Goal: Check status: Check status

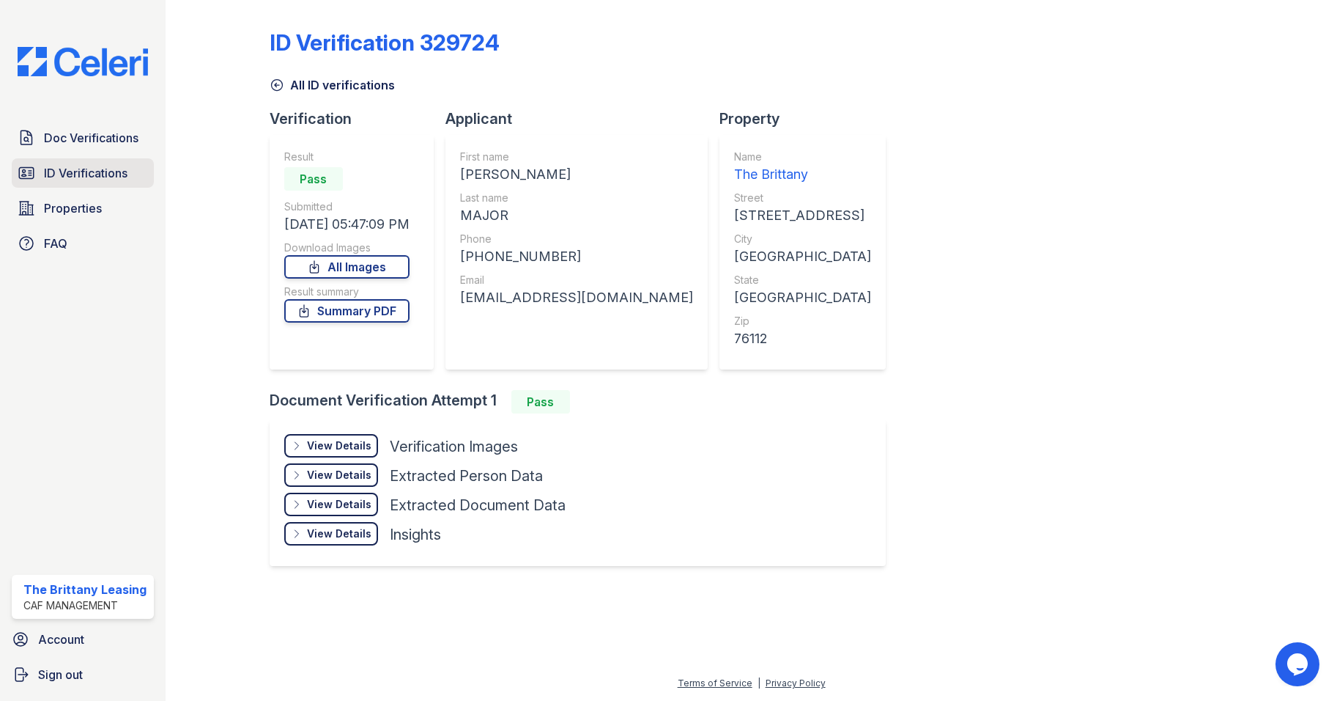
click at [66, 170] on span "ID Verifications" at bounding box center [86, 173] width 84 height 18
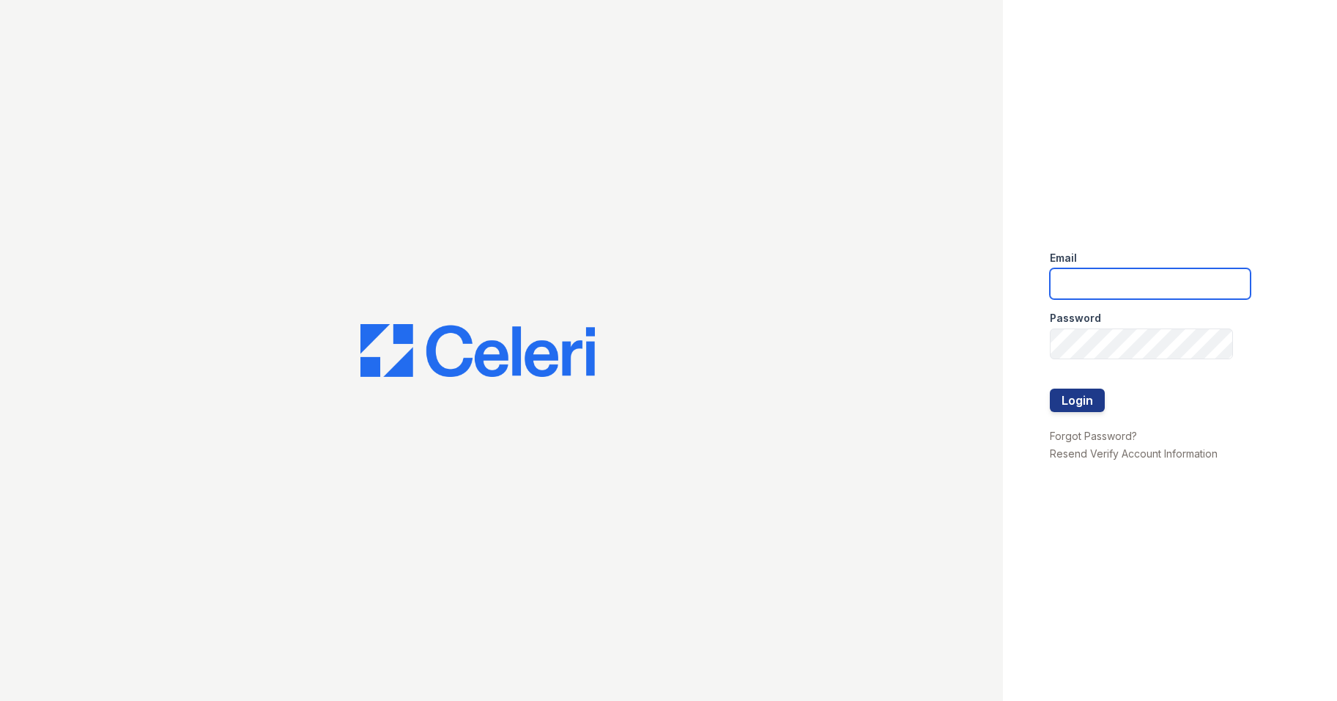
type input "brittany.pm@cafmanagement.com"
click at [1085, 397] on button "Login" at bounding box center [1077, 399] width 55 height 23
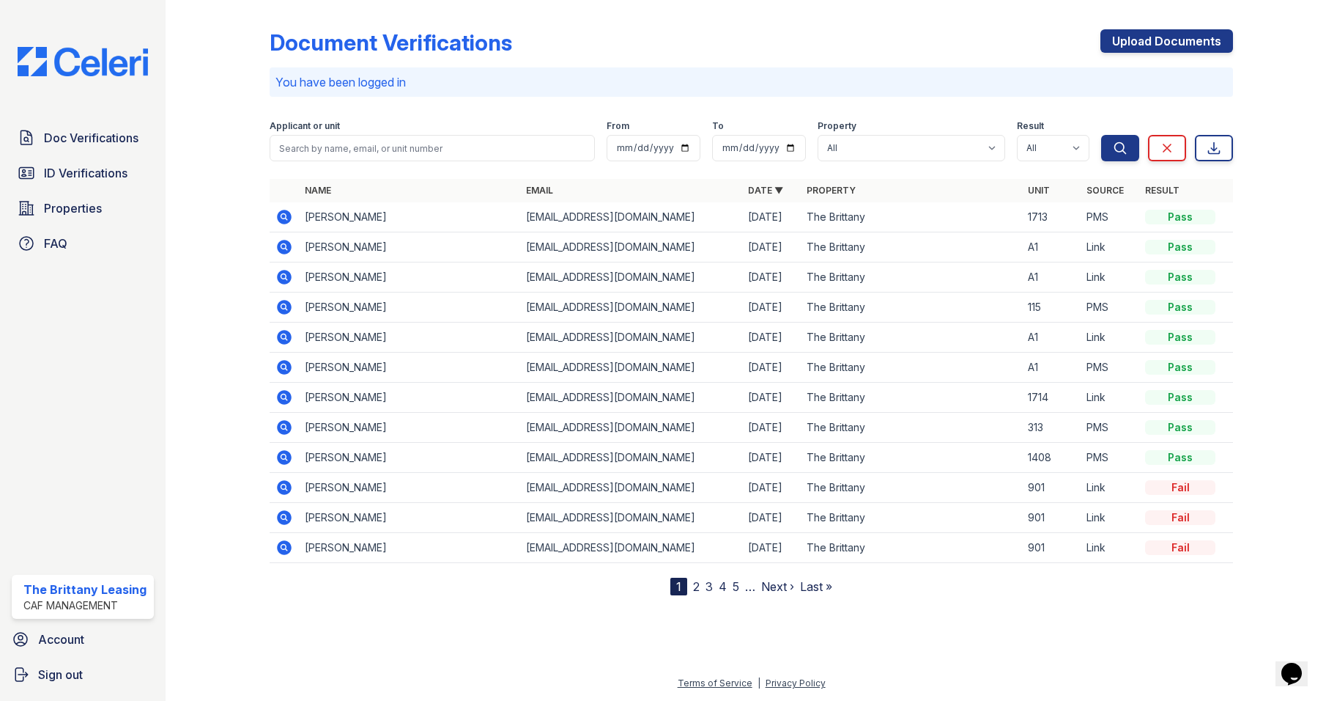
click at [287, 246] on icon at bounding box center [284, 247] width 15 height 15
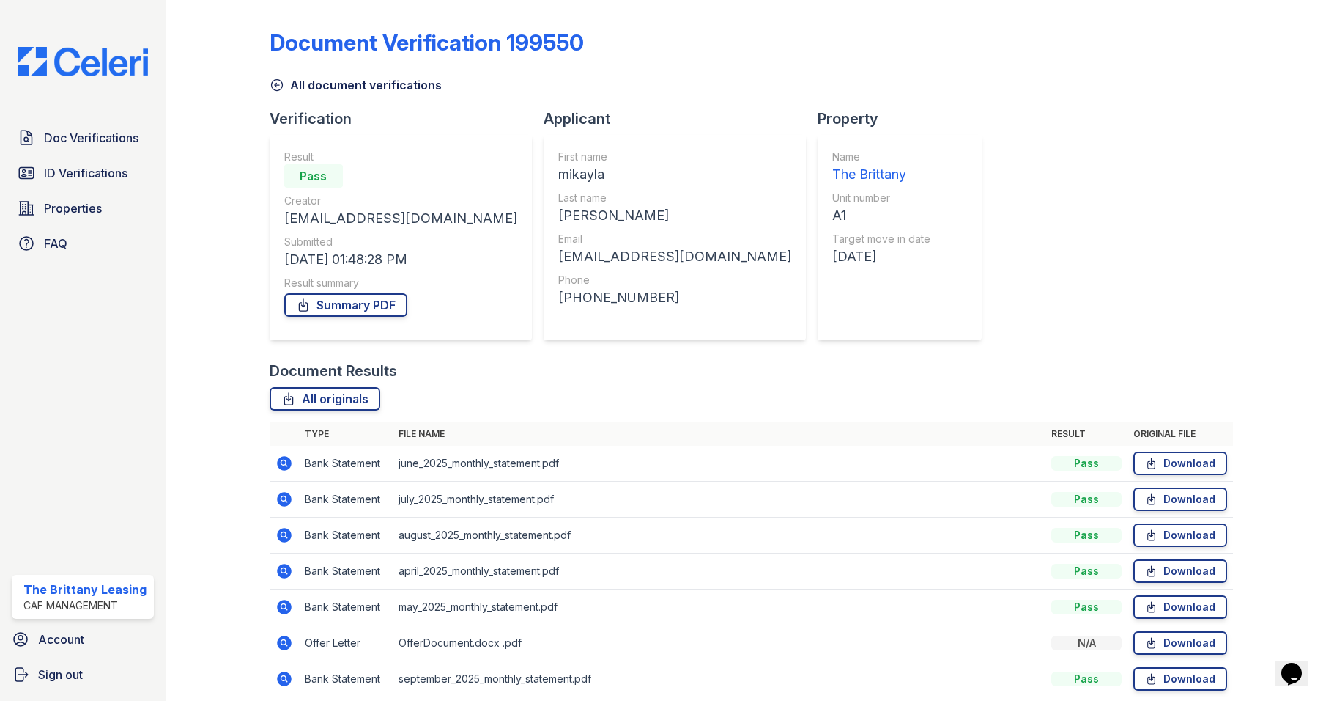
click at [283, 643] on icon at bounding box center [283, 642] width 4 height 4
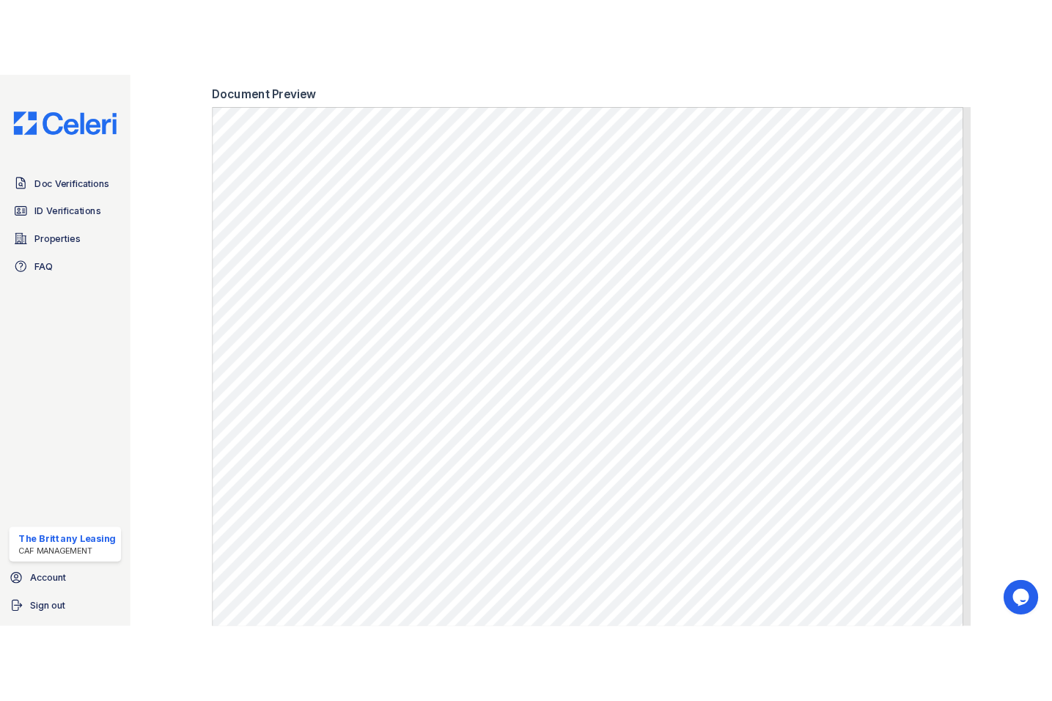
scroll to position [513, 0]
